Goal: Information Seeking & Learning: Understand process/instructions

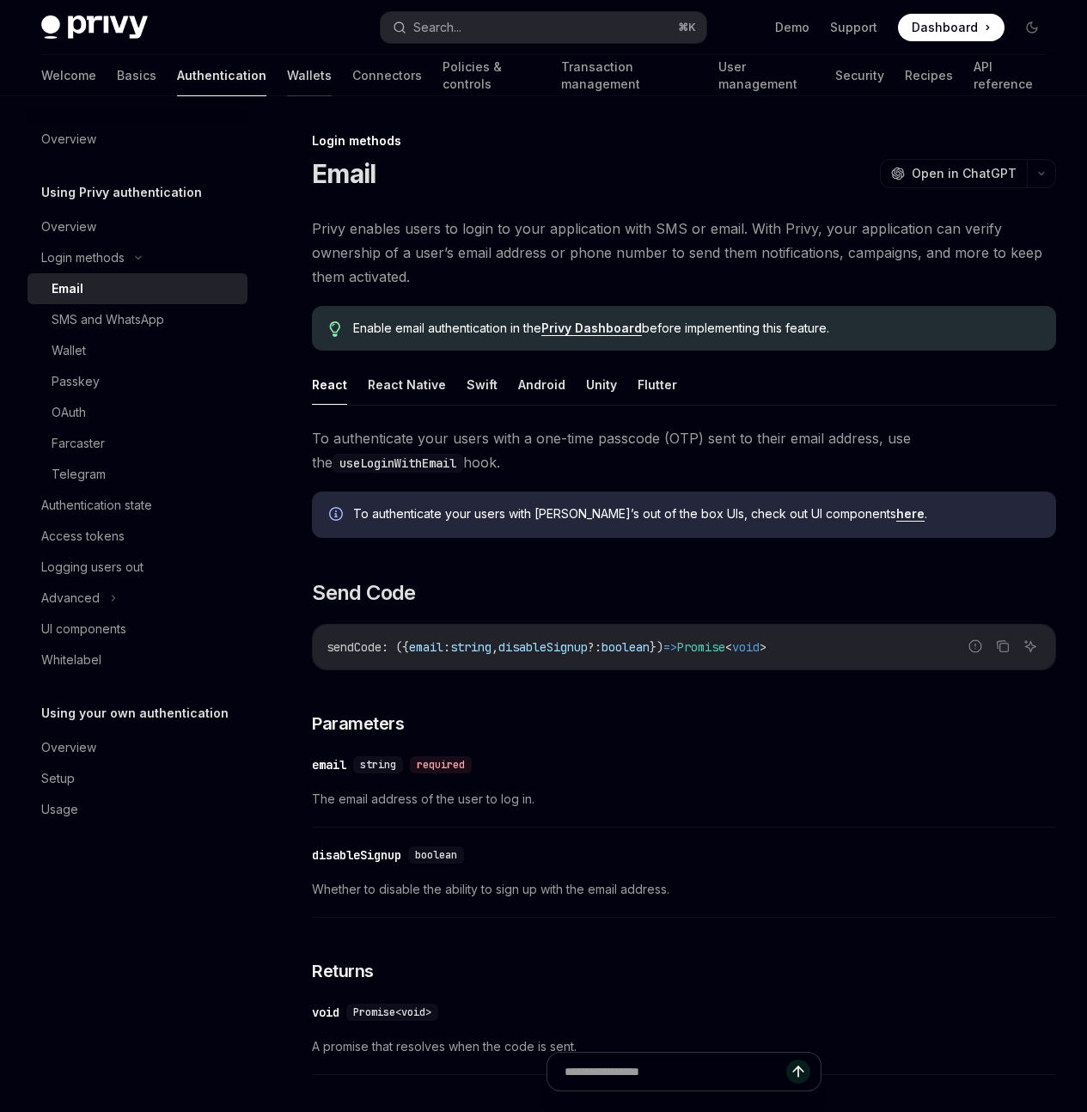
click at [287, 85] on link "Wallets" at bounding box center [309, 75] width 45 height 41
type textarea "*"
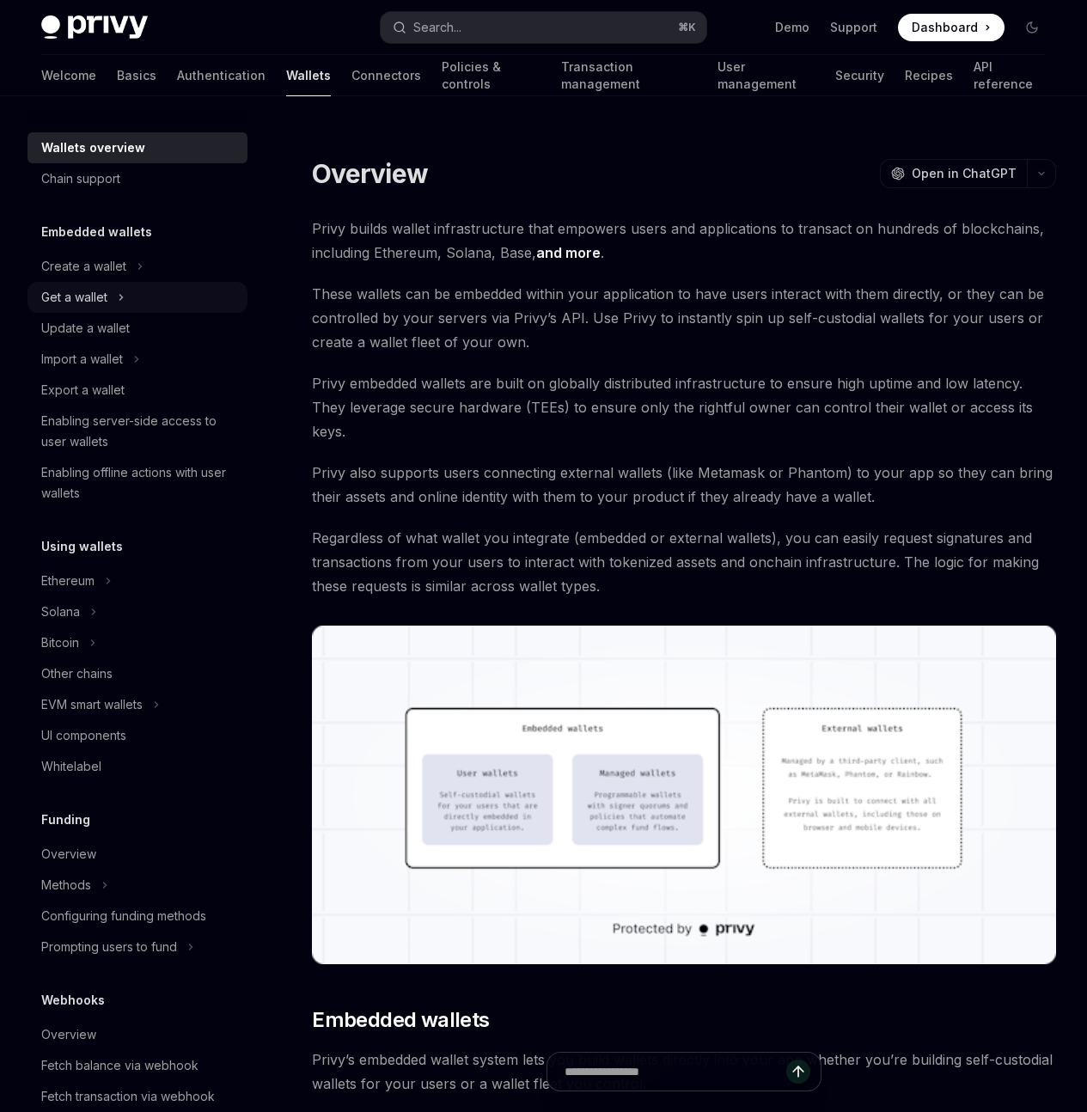
click at [126, 300] on div "Get a wallet" at bounding box center [137, 297] width 220 height 31
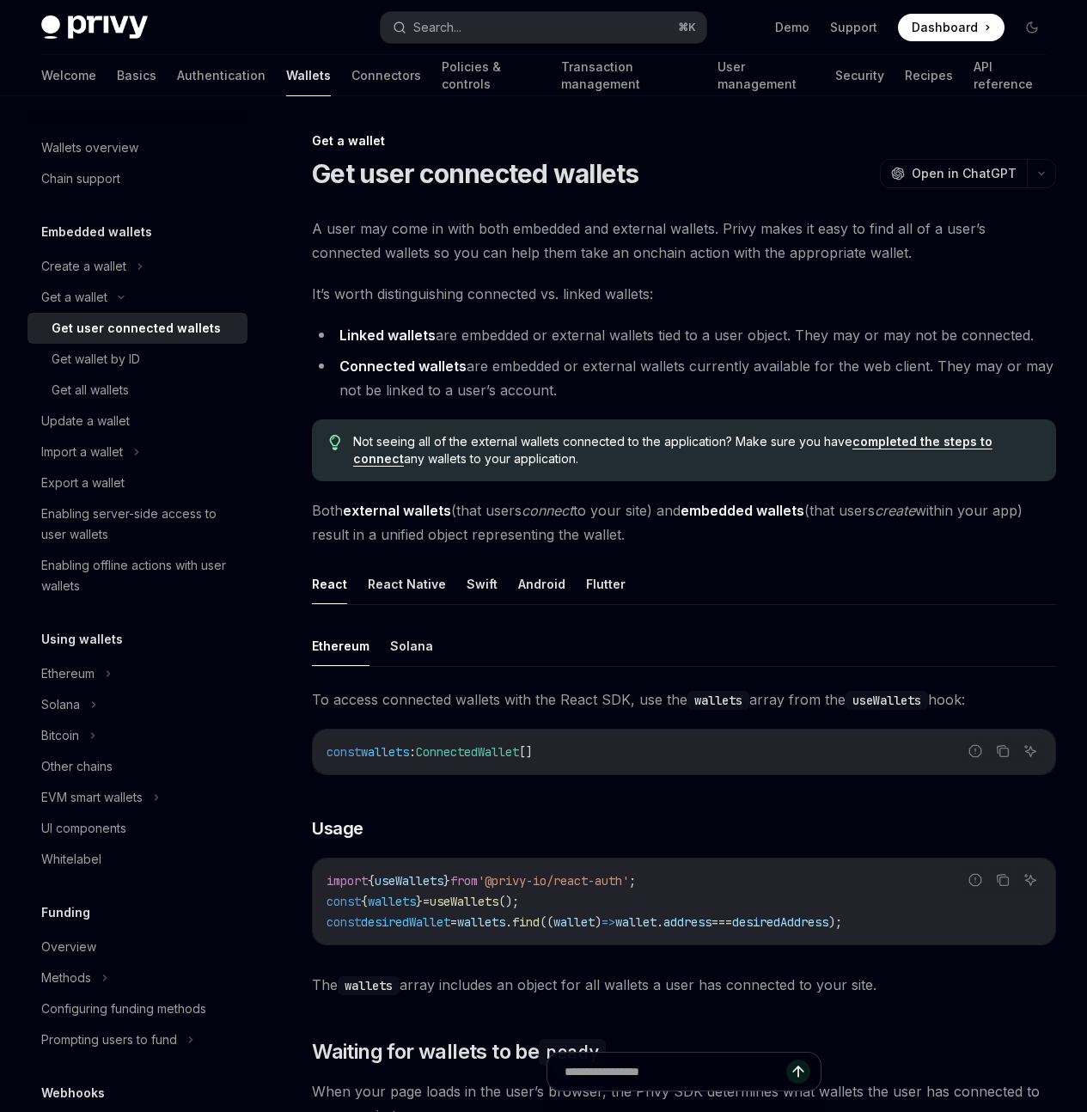
click at [135, 339] on link "Get user connected wallets" at bounding box center [137, 328] width 220 height 31
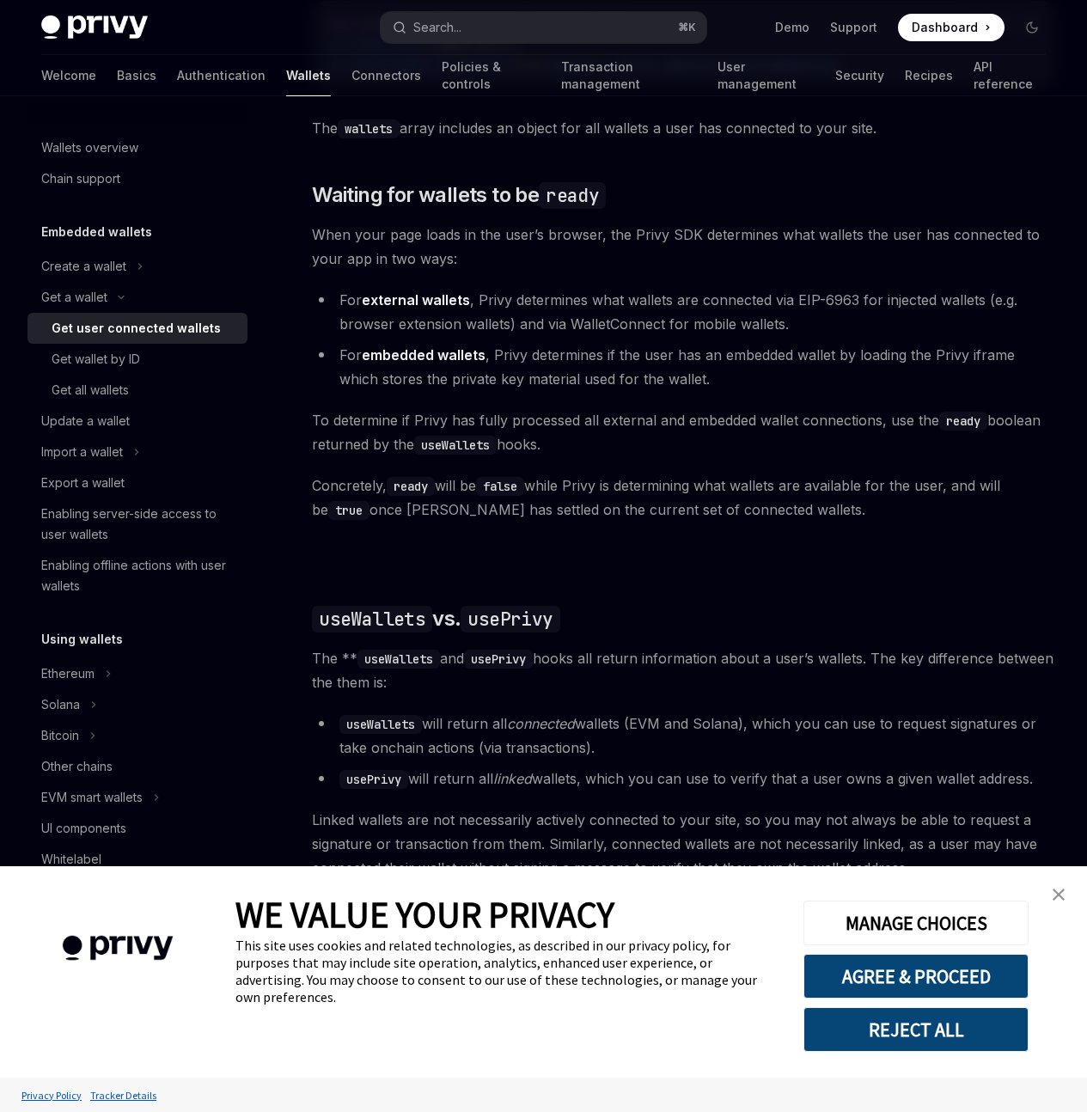
scroll to position [857, 0]
click at [1060, 894] on img "close banner" at bounding box center [1059, 895] width 12 height 12
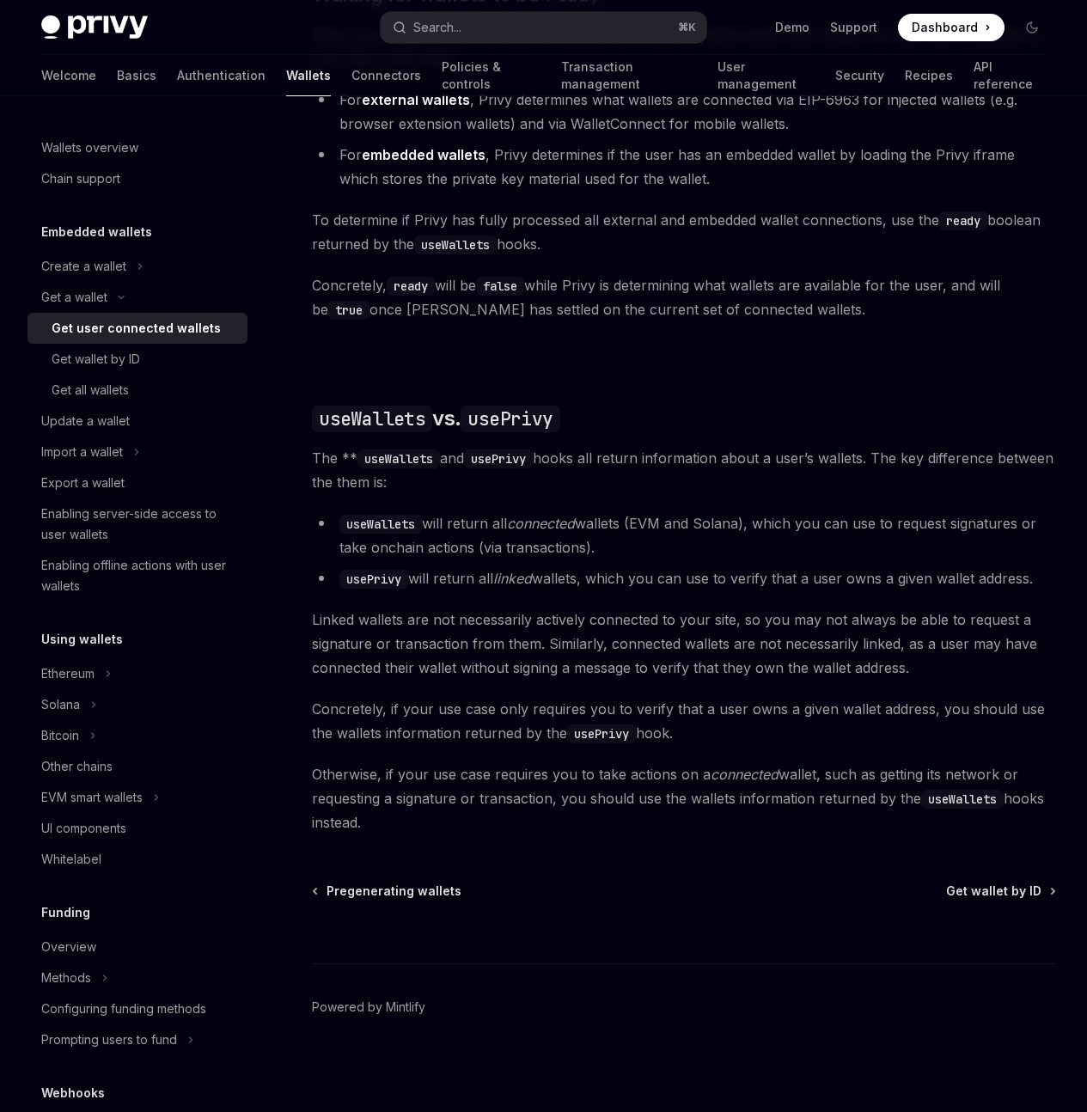
scroll to position [1451, 0]
click at [90, 673] on div "Ethereum" at bounding box center [67, 673] width 53 height 21
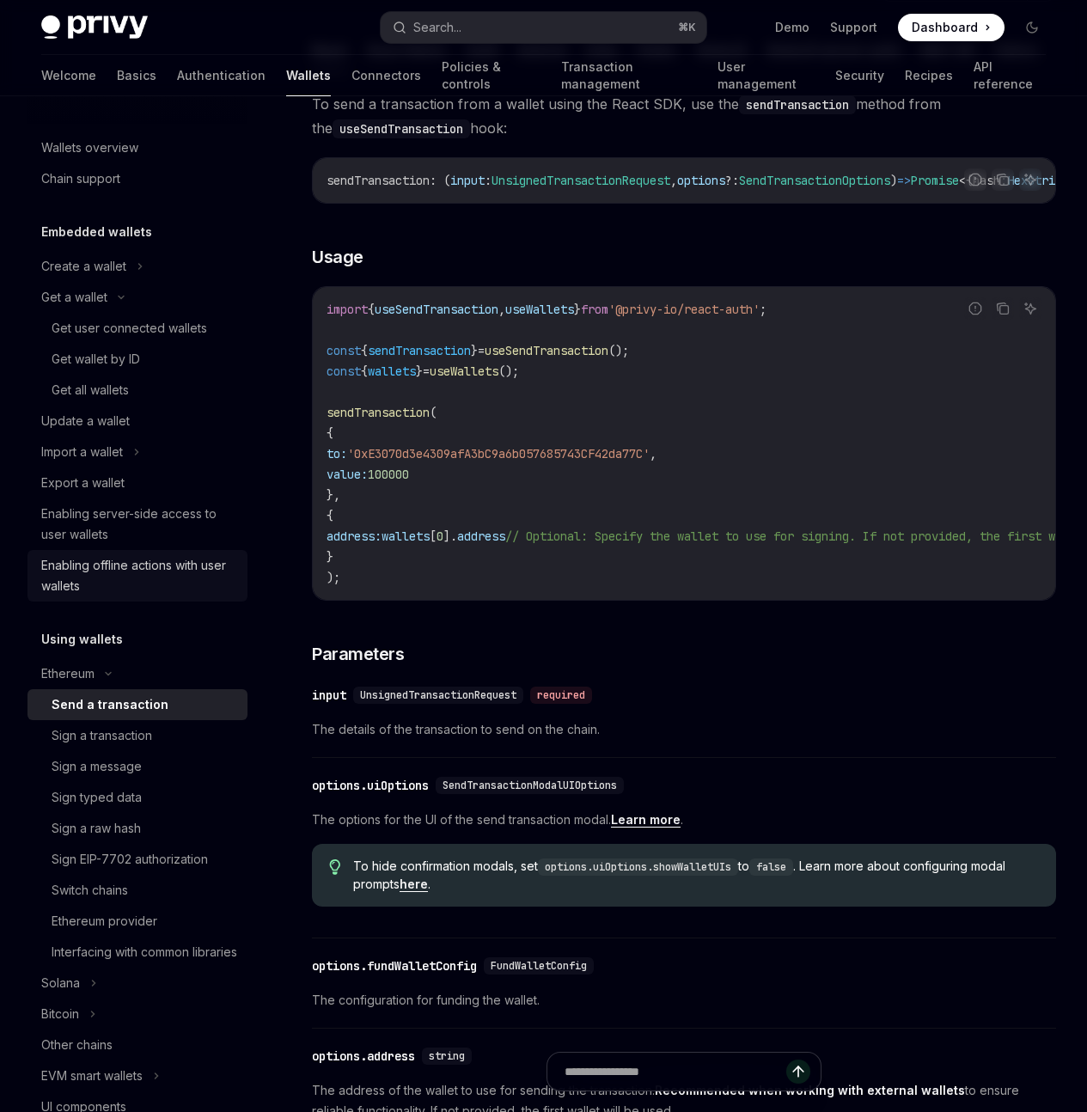
scroll to position [185, 0]
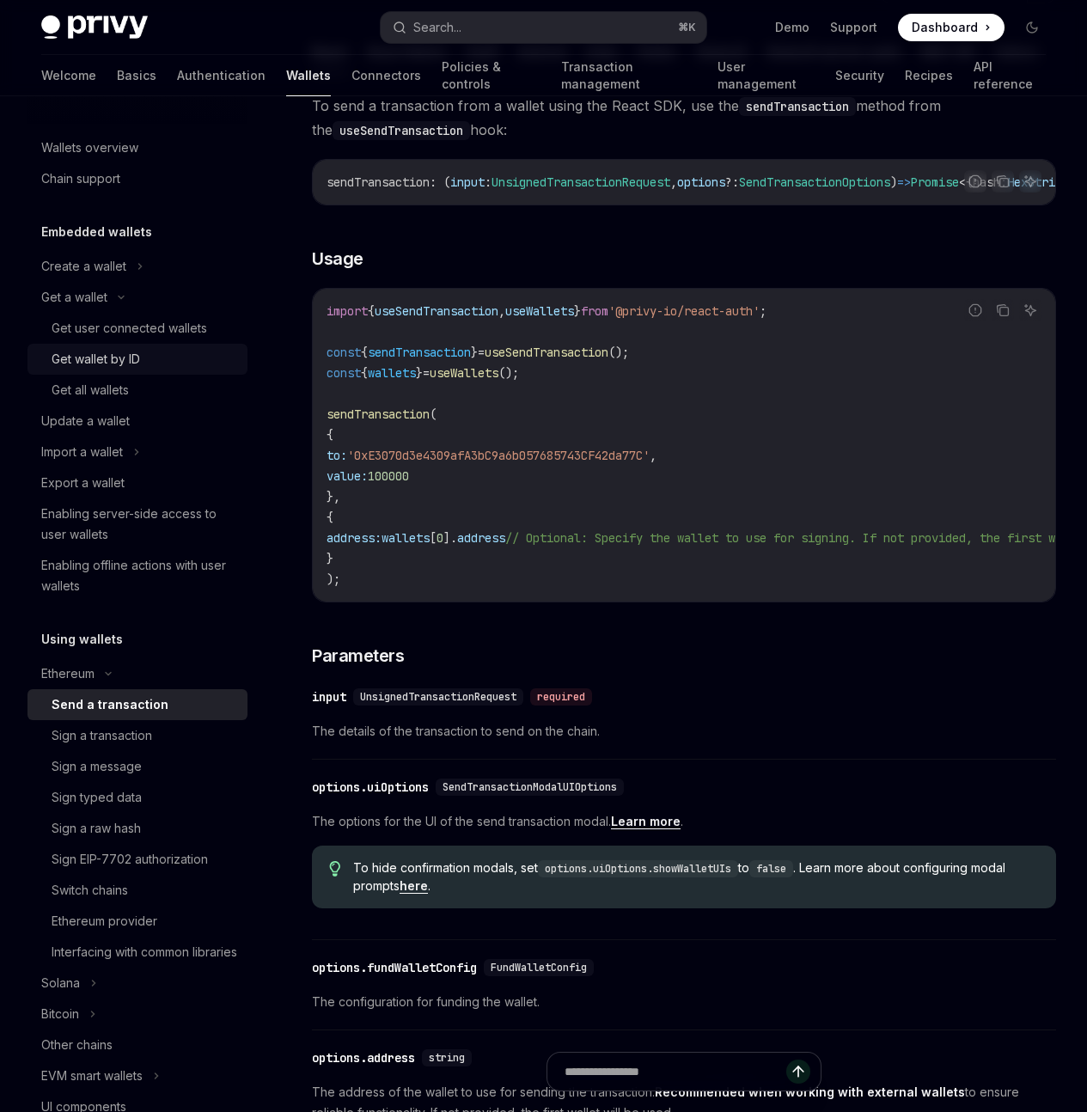
click at [148, 354] on div "Get wallet by ID" at bounding box center [145, 359] width 186 height 21
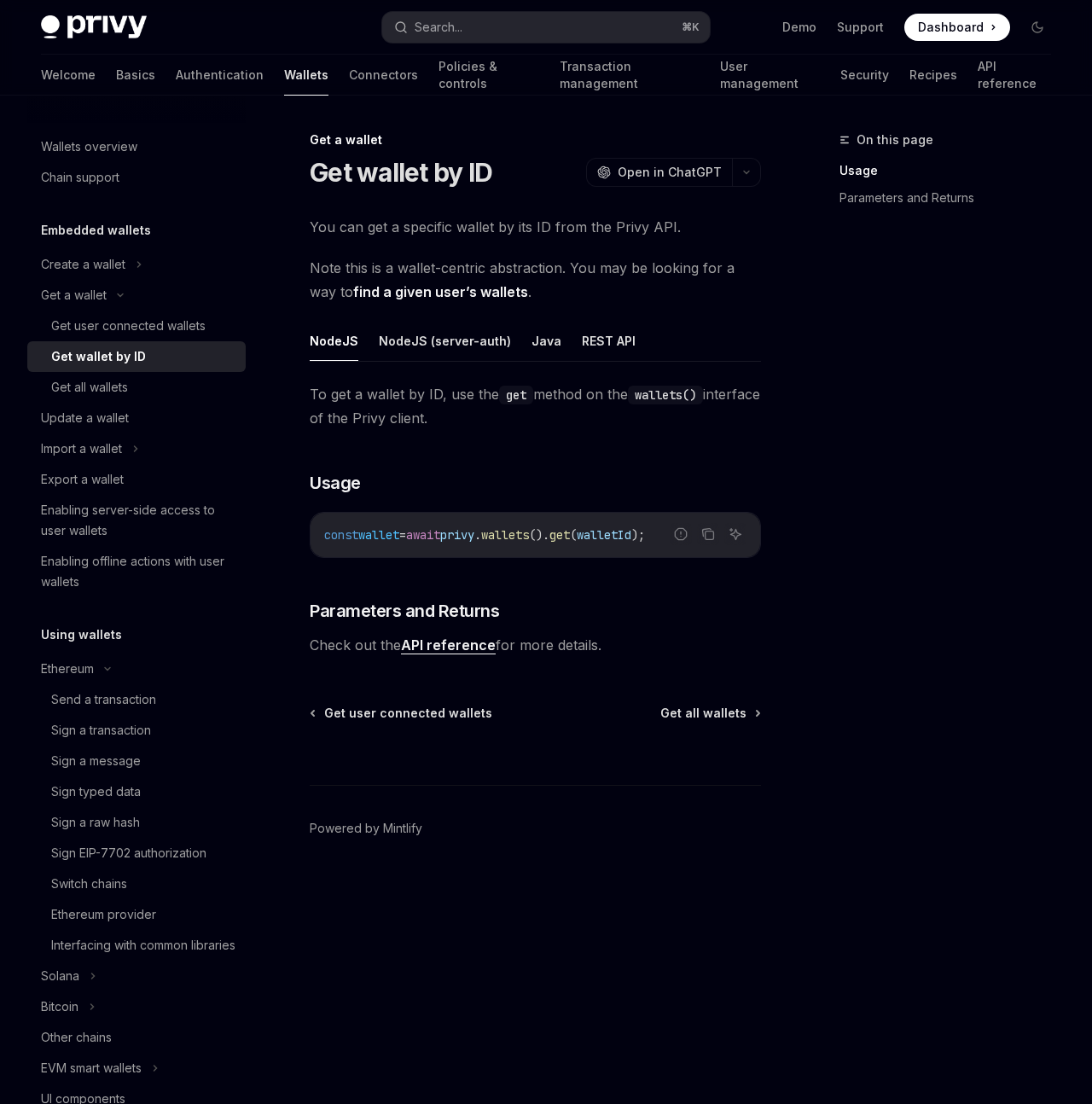
click at [529, 536] on span "wallets" at bounding box center [505, 534] width 48 height 15
drag, startPoint x: 541, startPoint y: 533, endPoint x: 768, endPoint y: 528, distance: 227.1
click at [768, 528] on div "On this page Usage Parameters and Returns Get a wallet Get wallet by ID OpenAI …" at bounding box center [545, 600] width 1037 height 1009
click at [631, 539] on span "walletId" at bounding box center [604, 534] width 55 height 15
drag, startPoint x: 605, startPoint y: 534, endPoint x: 682, endPoint y: 530, distance: 77.1
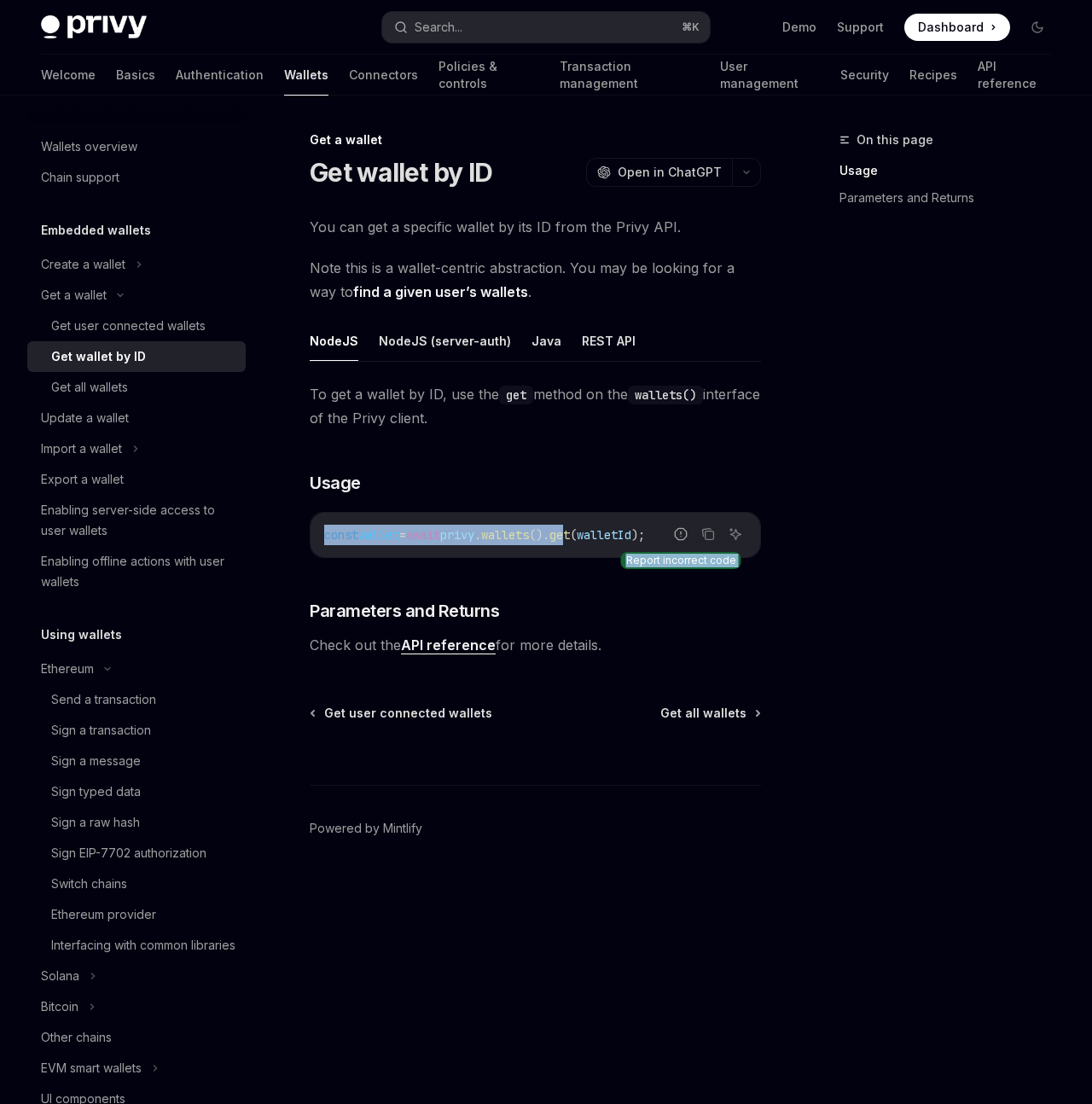
click at [682, 530] on div "Report incorrect code Copy Ask AI const wallet = await privy . wallets (). get …" at bounding box center [535, 535] width 452 height 46
click at [713, 534] on icon "Copy the contents from the code block" at bounding box center [710, 535] width 9 height 9
drag, startPoint x: 578, startPoint y: 537, endPoint x: 563, endPoint y: 537, distance: 15.0
click at [549, 537] on span "()." at bounding box center [539, 534] width 21 height 15
drag, startPoint x: 537, startPoint y: 536, endPoint x: 596, endPoint y: 537, distance: 59.0
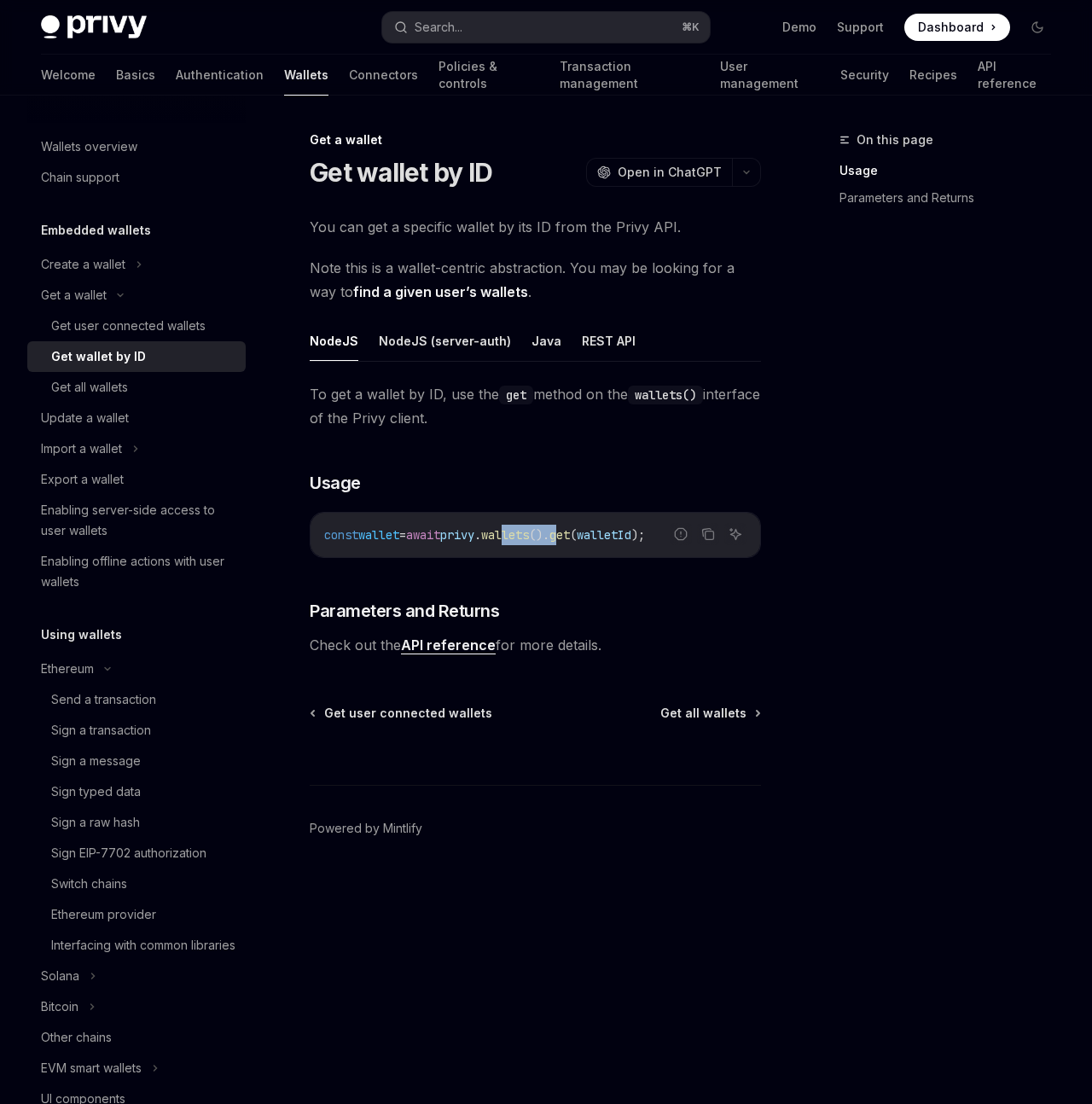
click at [596, 537] on span "const wallet = await privy . wallets (). get ( walletId );" at bounding box center [484, 534] width 321 height 15
click at [570, 537] on span "get" at bounding box center [559, 534] width 21 height 15
click at [94, 328] on div "Get user connected wallets" at bounding box center [129, 326] width 155 height 21
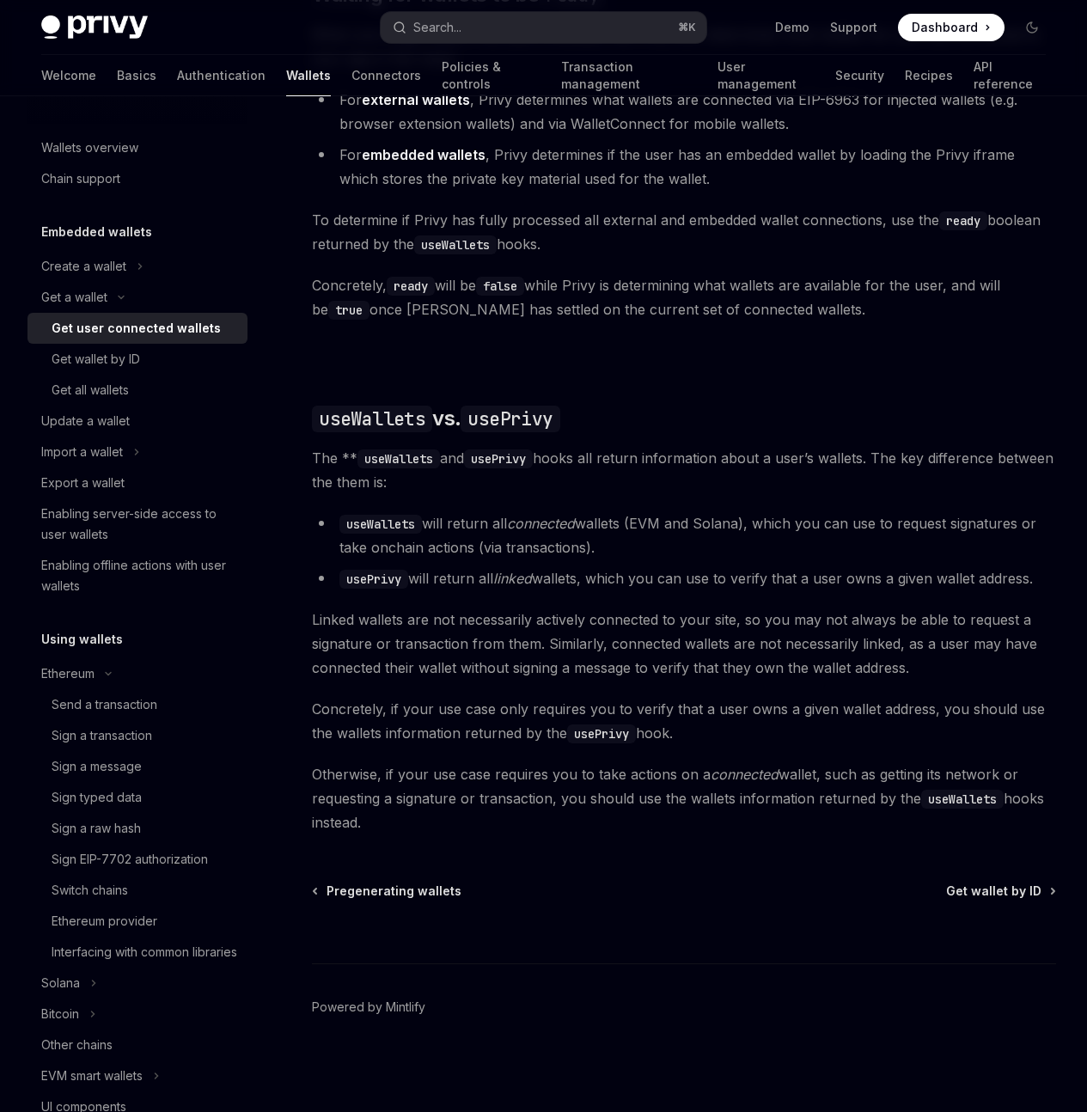
scroll to position [1521, 0]
click at [93, 275] on div "Create a wallet" at bounding box center [83, 266] width 85 height 21
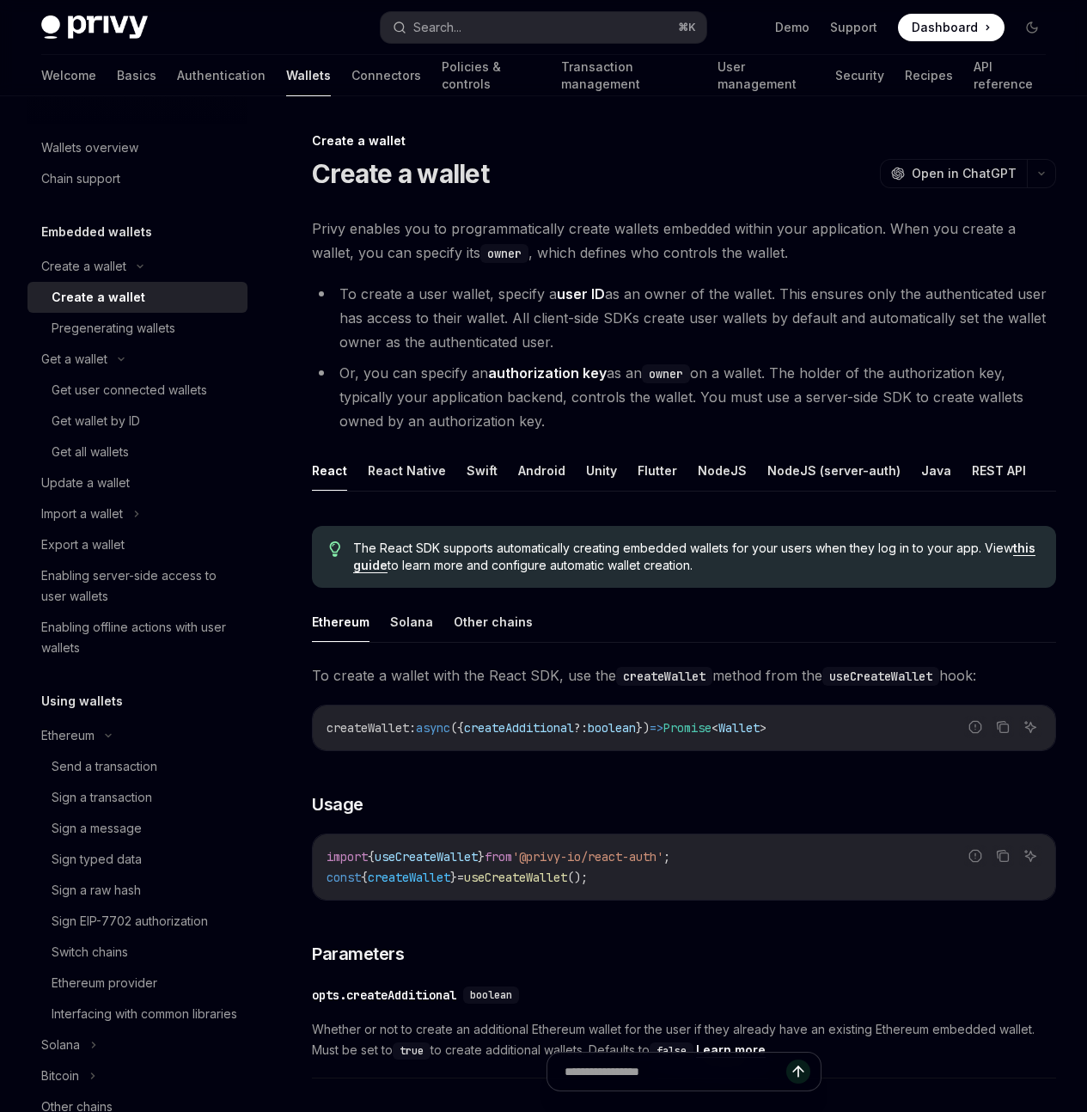
click at [113, 304] on div "Create a wallet" at bounding box center [99, 297] width 94 height 21
click at [78, 339] on link "Pregenerating wallets" at bounding box center [137, 328] width 220 height 31
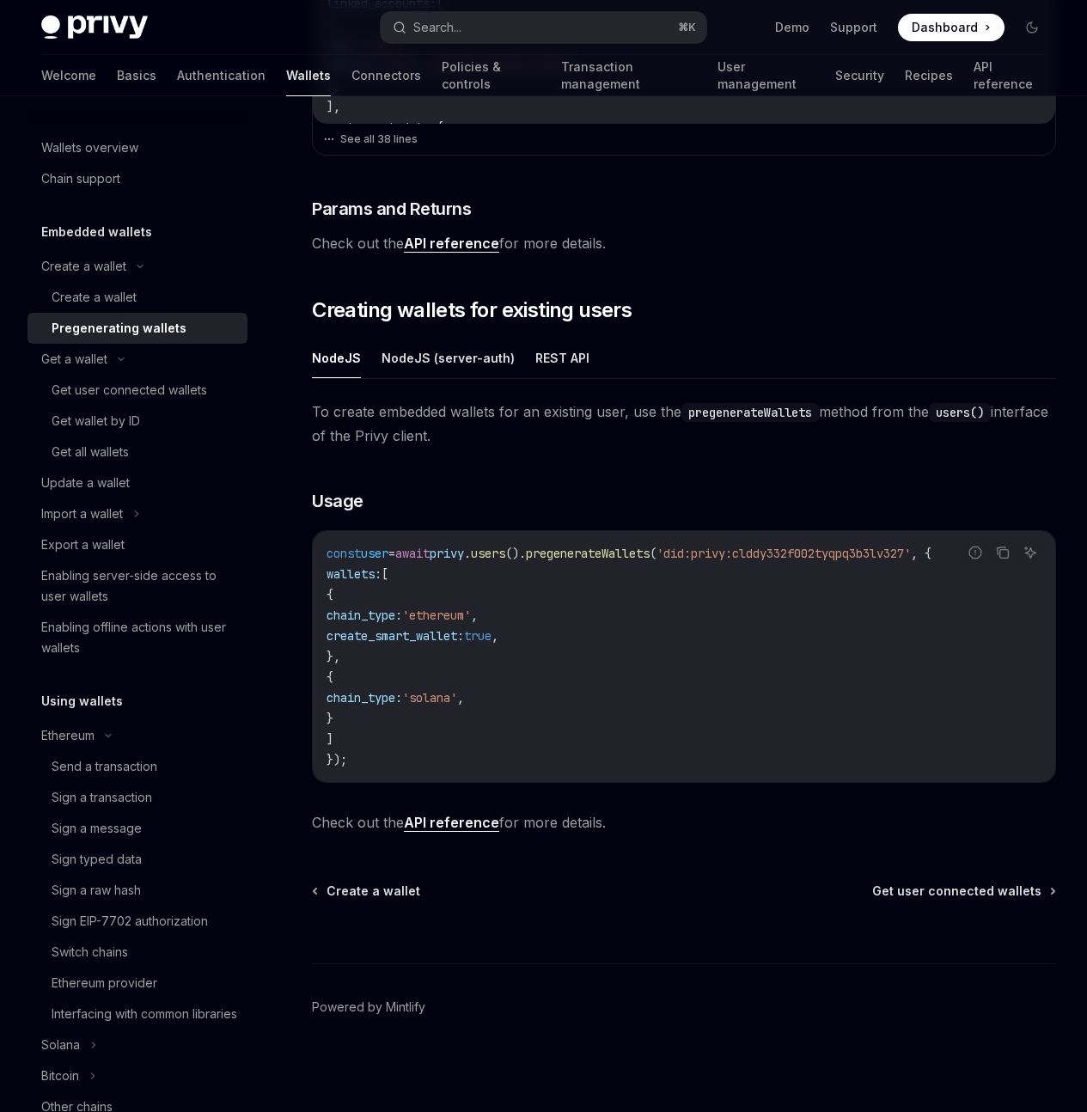
scroll to position [749, 0]
click at [114, 290] on div "Create a wallet" at bounding box center [94, 297] width 85 height 21
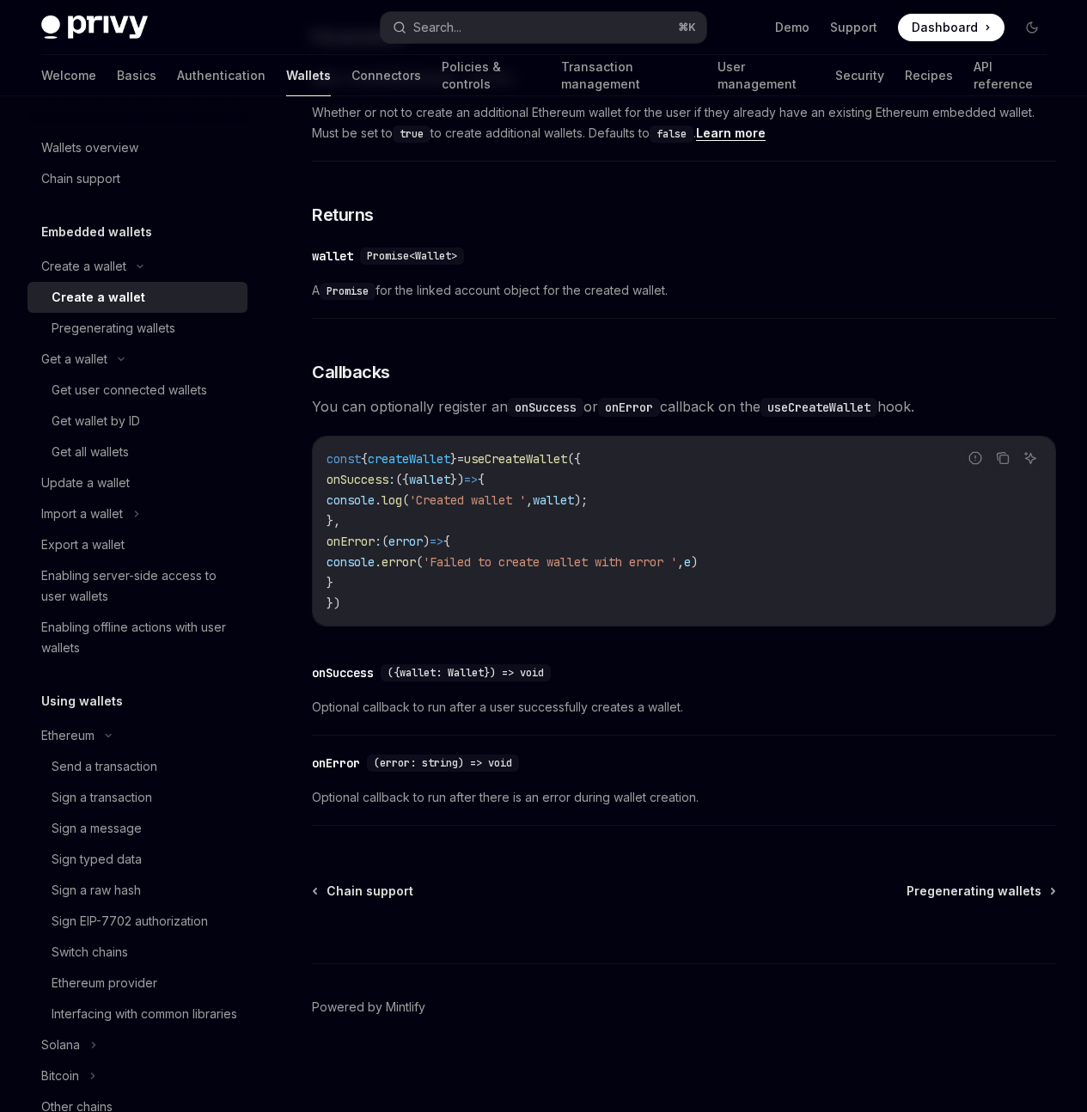
scroll to position [1111, 0]
click at [141, 456] on div "Get all wallets" at bounding box center [145, 452] width 186 height 21
type textarea "*"
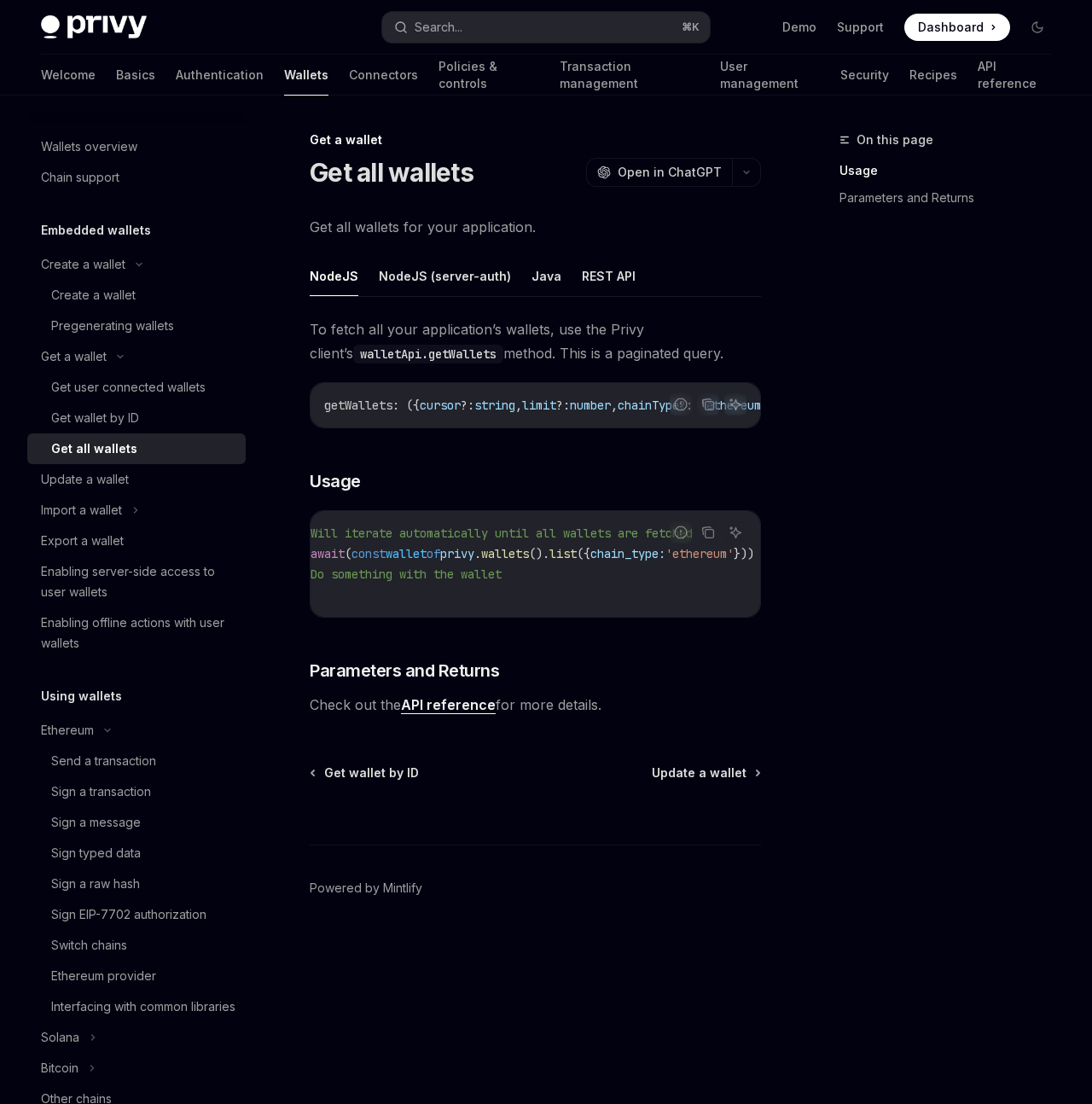
click at [573, 578] on code "// Will iterate automatically until all wallets are fetched for await ( const w…" at bounding box center [549, 564] width 518 height 81
click at [503, 555] on span "list" at bounding box center [513, 553] width 27 height 15
click at [910, 411] on div "On this page Usage Parameters and Returns" at bounding box center [934, 617] width 259 height 974
